Goal: Task Accomplishment & Management: Use online tool/utility

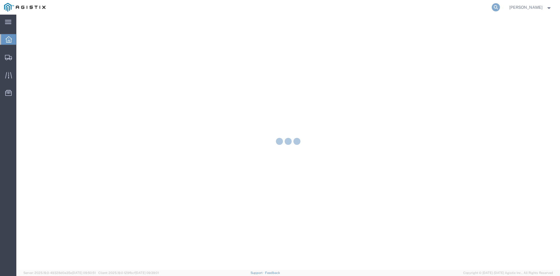
click at [500, 6] on icon at bounding box center [496, 7] width 8 height 8
paste input "56848089"
type input "56848089"
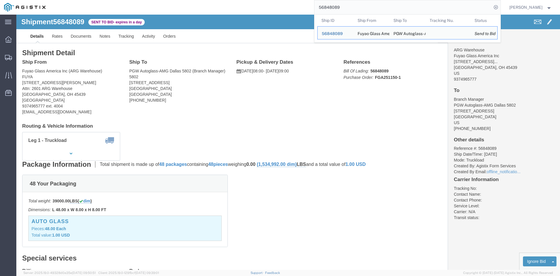
click div "From ARG Warehouse Fuyao Glass America Inc 2801 W Stroop RdAttn: 2601 AR... Mor…"
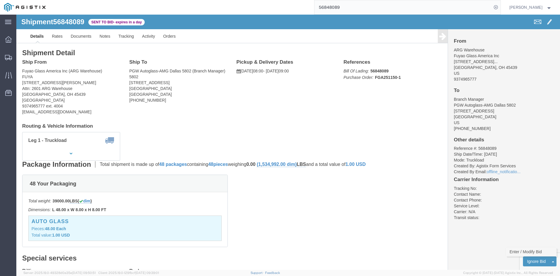
click link "Enter / Modify Bid"
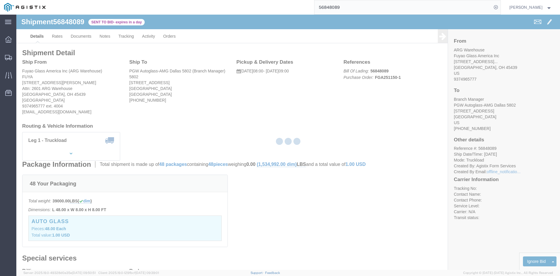
select select "4512"
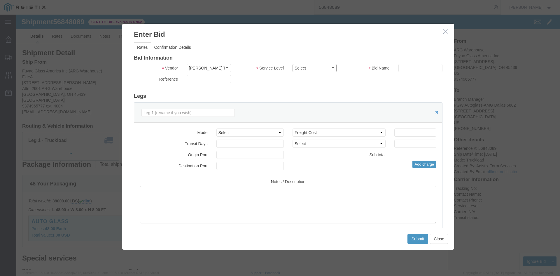
drag, startPoint x: 282, startPoint y: 52, endPoint x: 283, endPoint y: 56, distance: 4.2
click select "Select LTL 3 - 5 Day Less than Truckload Rail Reefer TL Standard 3 - 5 Day Truc…"
select select "13784"
click select "Select LTL 3 - 5 Day Less than Truckload Rail Reefer TL Standard 3 - 5 Day Truc…"
click input "text"
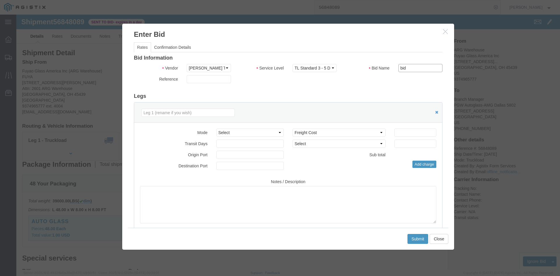
type input "bid"
drag, startPoint x: 304, startPoint y: 54, endPoint x: 306, endPoint y: 56, distance: 3.1
click select "Select LTL 3 - 5 Day Less than Truckload Rail Reefer TL Standard 3 - 5 Day Truc…"
click input "number"
type input "1750"
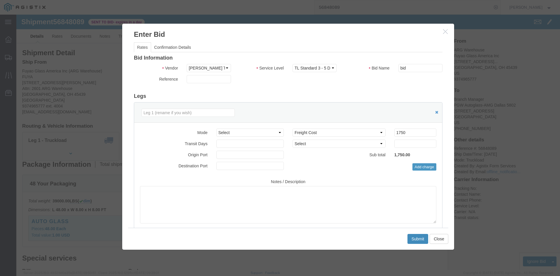
click button "Submit"
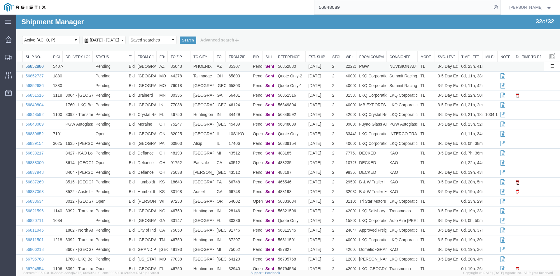
click at [37, 66] on link "56852880" at bounding box center [34, 66] width 18 height 5
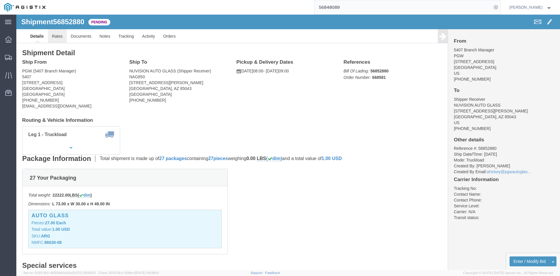
click link "Rates"
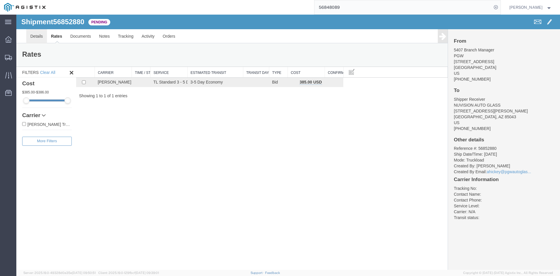
click at [42, 38] on link "Details" at bounding box center [36, 36] width 21 height 14
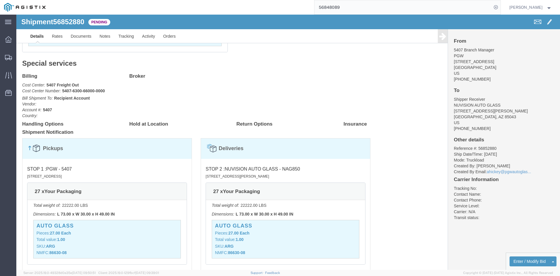
scroll to position [227, 0]
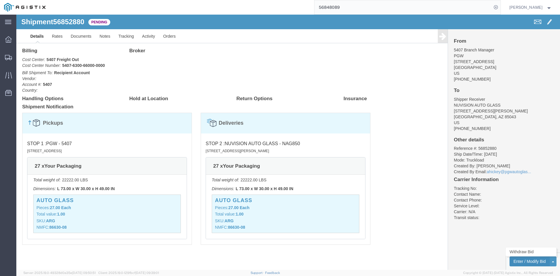
click button "Enter / Modify Bid"
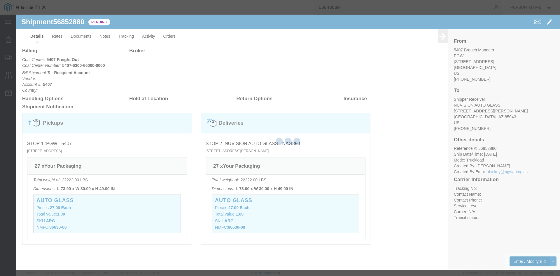
select select "4512"
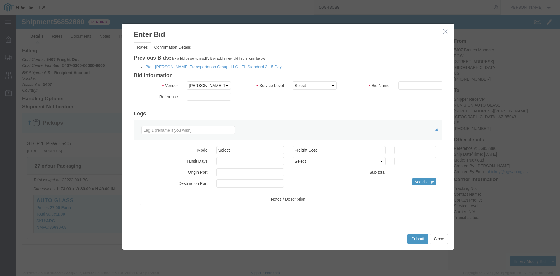
click li "Bid - Nolan Transportation Group, LLC - TL Standard 3 - 5 Day"
click link "Bid - Nolan Transportation Group, LLC - TL Standard 3 - 5 Day"
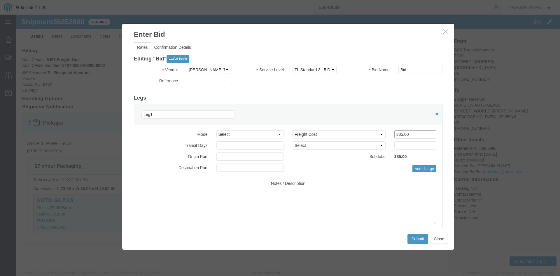
click input "385.00"
type input "295"
click button "Submit"
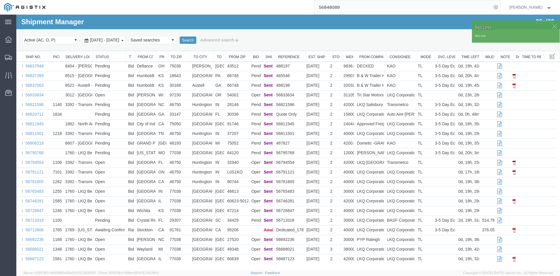
scroll to position [106, 0]
